Goal: Information Seeking & Learning: Learn about a topic

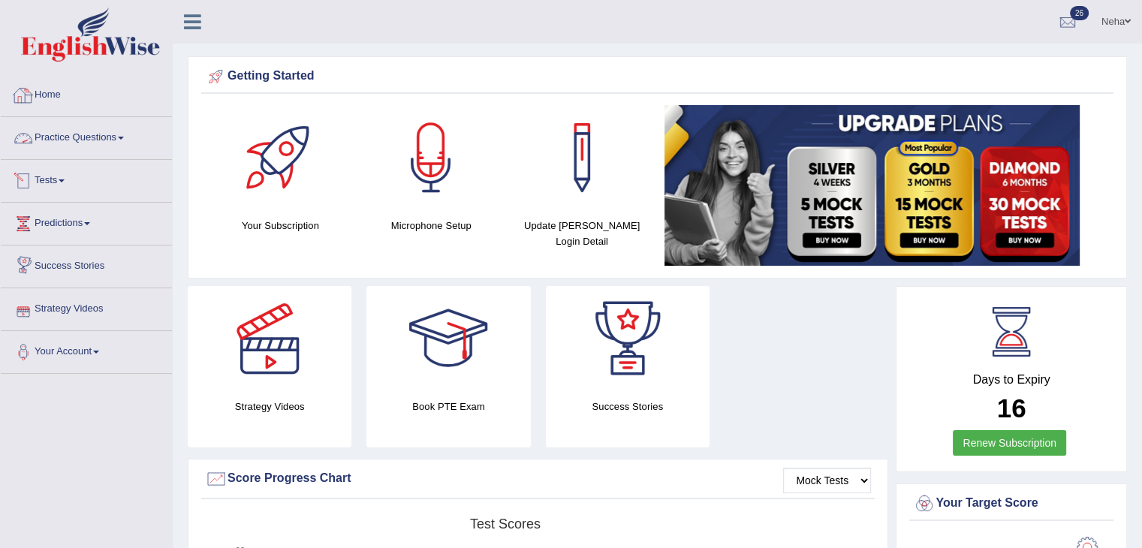
click at [81, 133] on link "Practice Questions" at bounding box center [86, 136] width 171 height 38
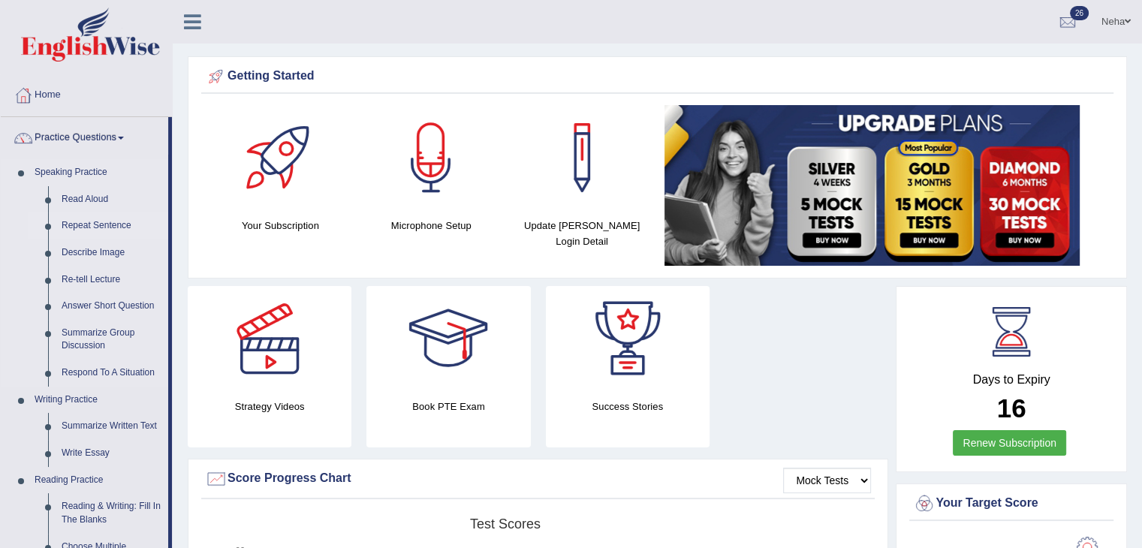
click at [114, 225] on link "Repeat Sentence" at bounding box center [111, 225] width 113 height 27
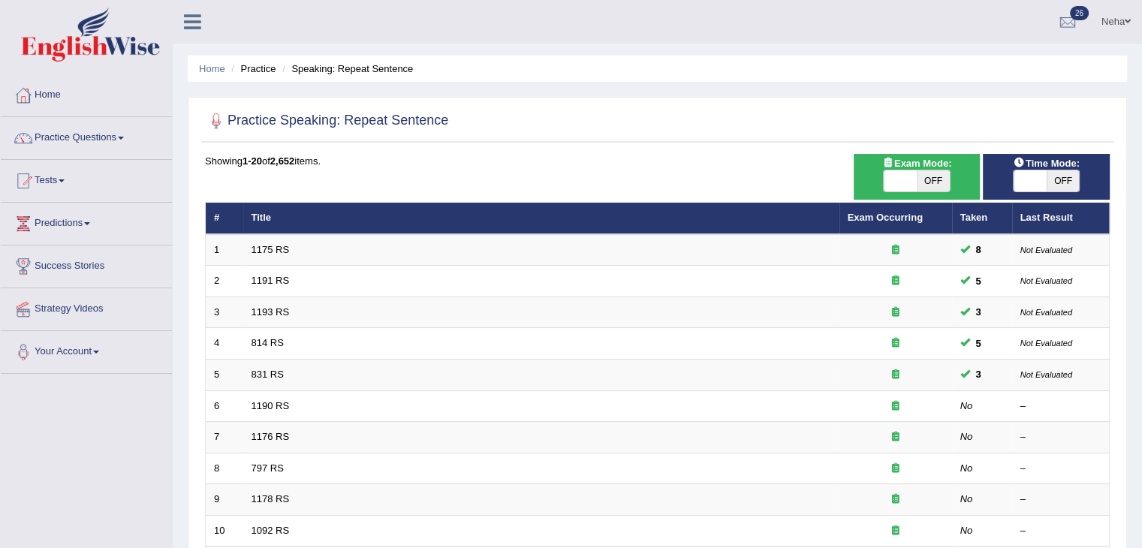
scroll to position [86, 0]
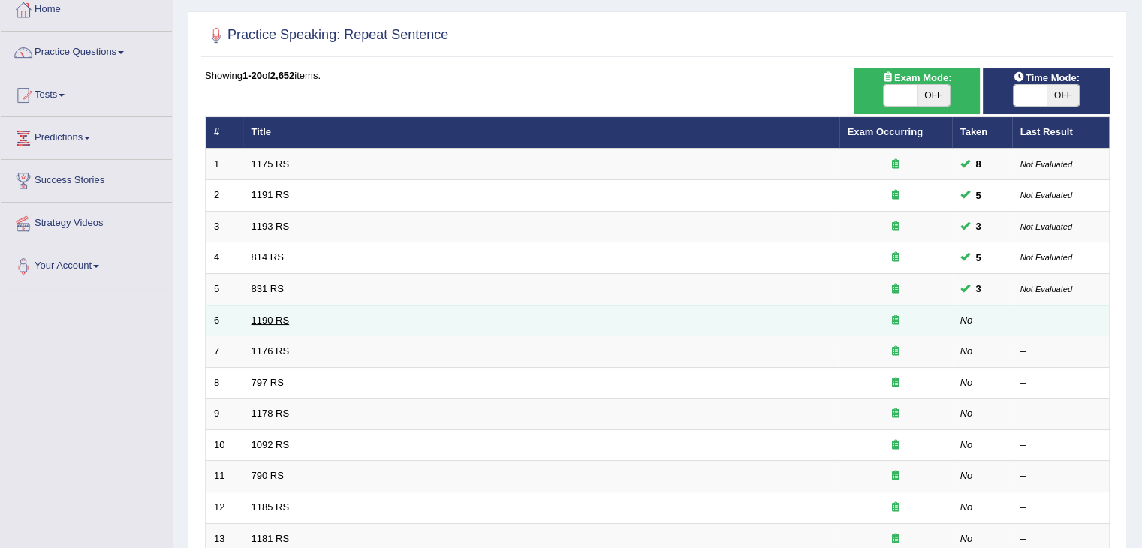
click at [266, 316] on link "1190 RS" at bounding box center [270, 319] width 38 height 11
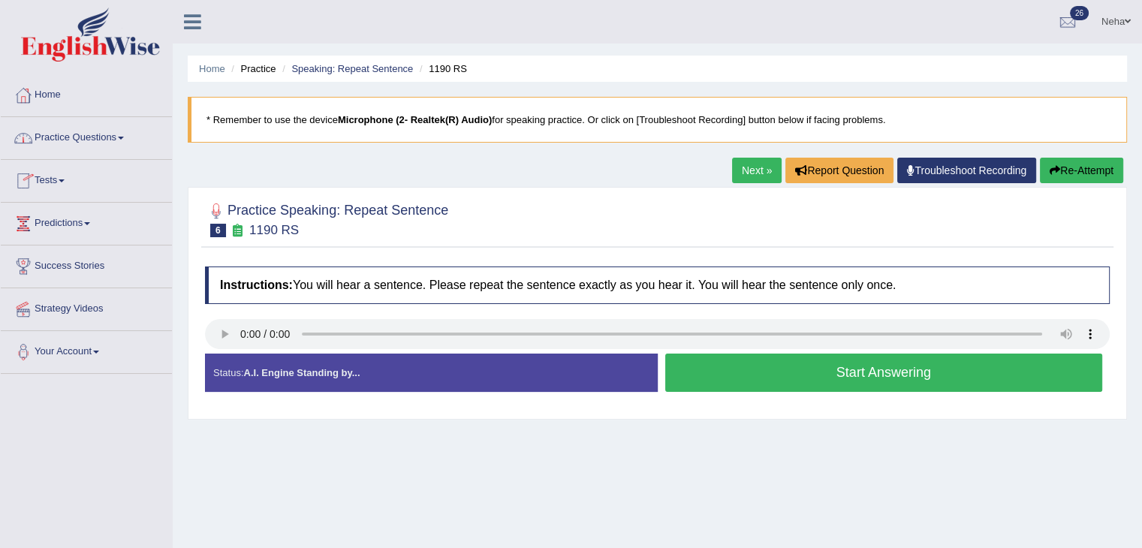
click at [122, 141] on link "Practice Questions" at bounding box center [86, 136] width 171 height 38
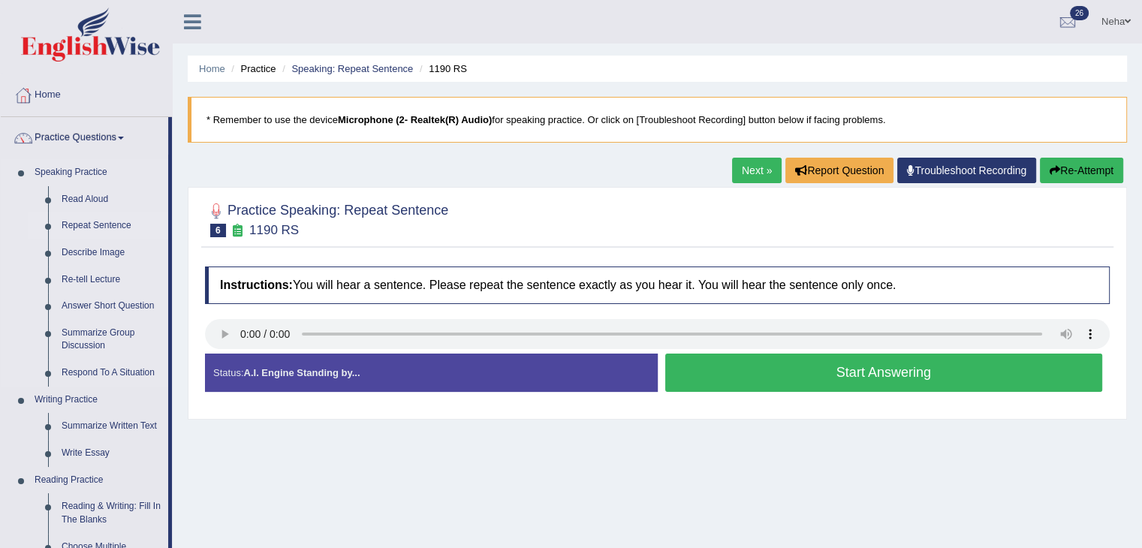
click at [104, 229] on link "Repeat Sentence" at bounding box center [111, 225] width 113 height 27
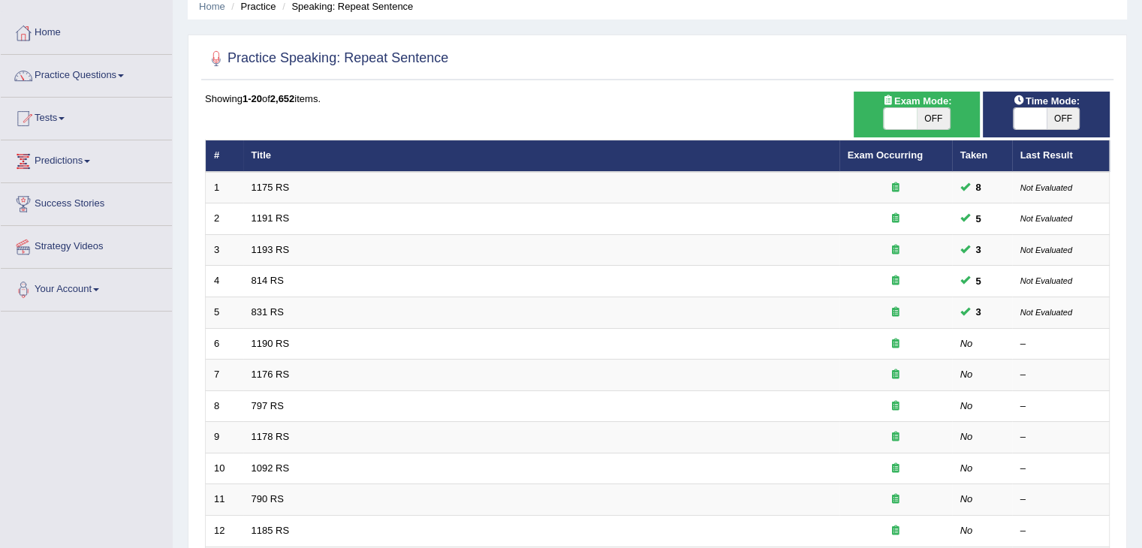
scroll to position [65, 0]
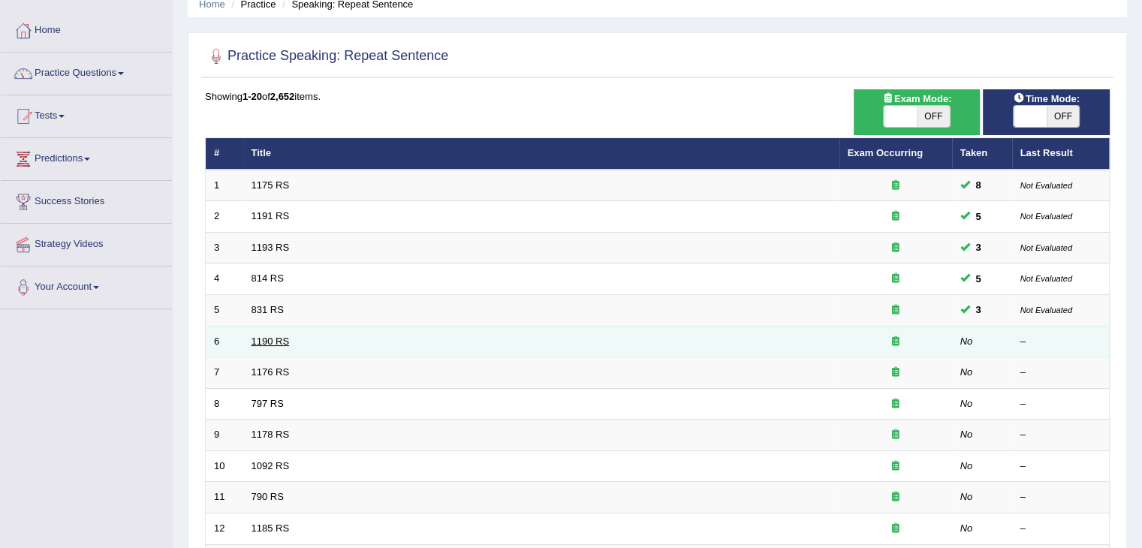
click at [266, 341] on link "1190 RS" at bounding box center [270, 340] width 38 height 11
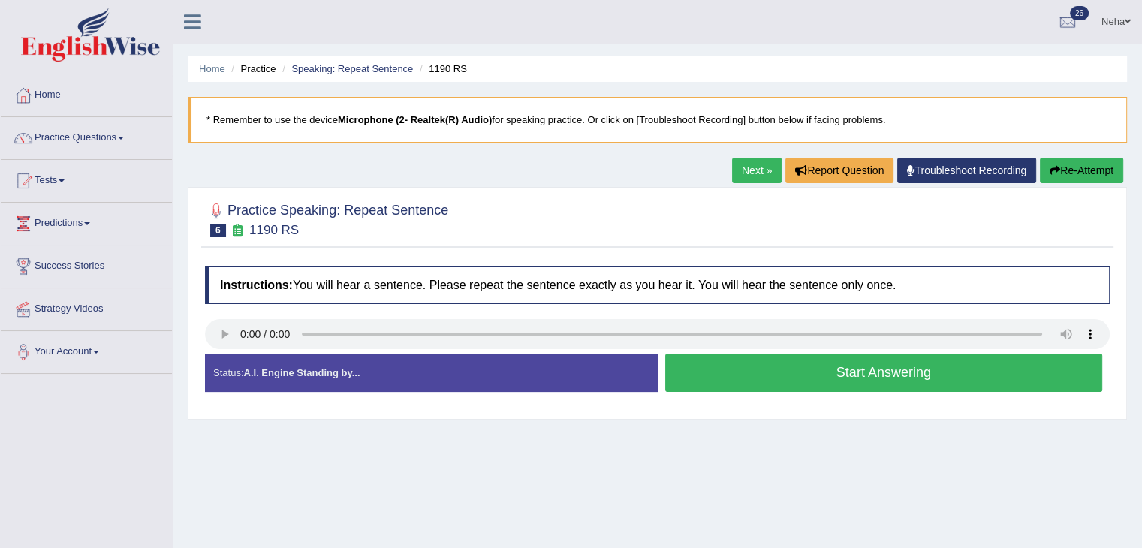
click at [1069, 178] on button "Re-Attempt" at bounding box center [1081, 171] width 83 height 26
click at [1072, 168] on button "Re-Attempt" at bounding box center [1081, 171] width 83 height 26
click at [1066, 169] on button "Re-Attempt" at bounding box center [1081, 171] width 83 height 26
click at [815, 467] on div "Home Practice Speaking: Repeat Sentence 1190 RS * Remember to use the device Mi…" at bounding box center [657, 375] width 969 height 751
click at [811, 493] on div "Home Practice Speaking: Repeat Sentence 1190 RS * Remember to use the device Mi…" at bounding box center [657, 375] width 969 height 751
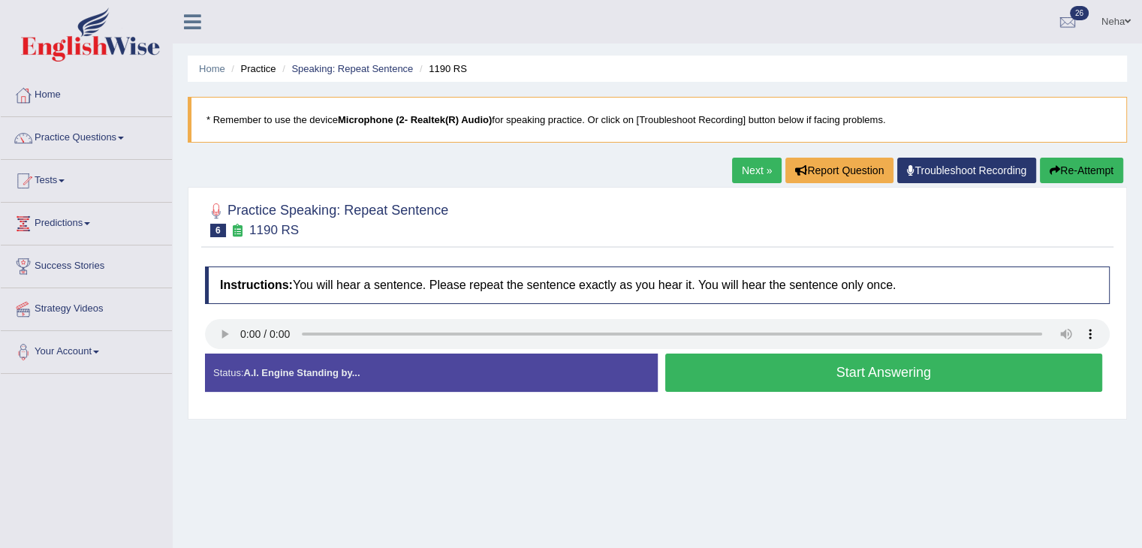
click at [823, 460] on div "Home Practice Speaking: Repeat Sentence 1190 RS * Remember to use the device Mi…" at bounding box center [657, 375] width 969 height 751
click at [730, 538] on div "Home Practice Speaking: Repeat Sentence 1190 RS * Remember to use the device Mi…" at bounding box center [657, 375] width 969 height 751
